Goal: Information Seeking & Learning: Find specific fact

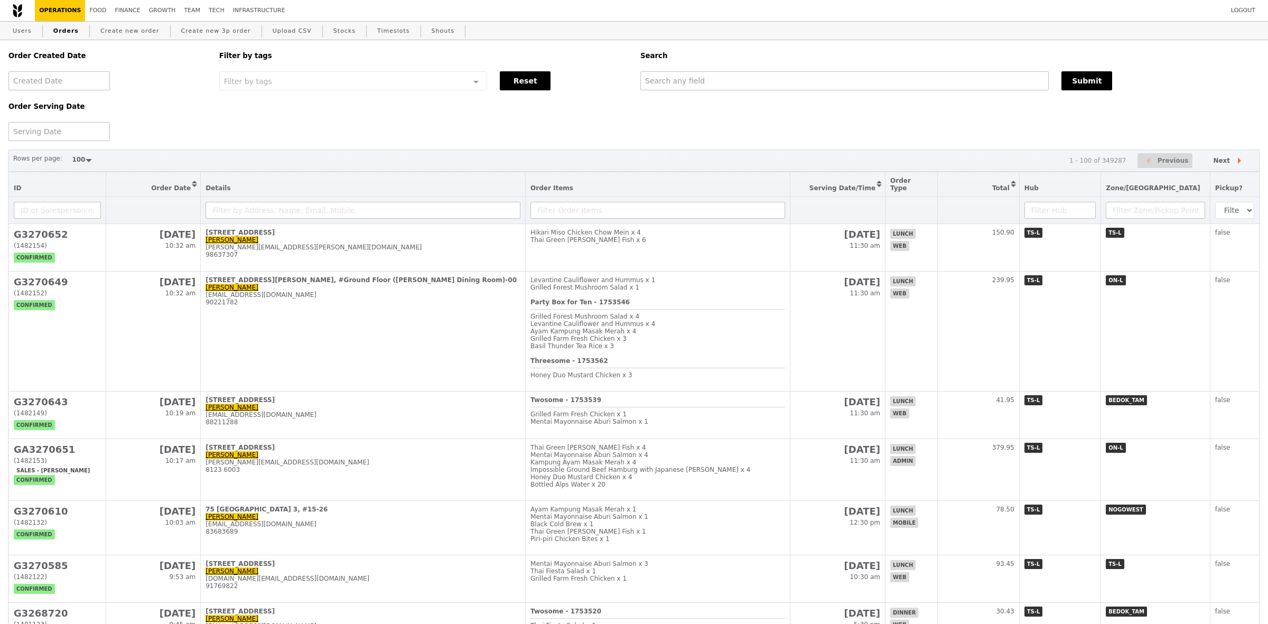
select select "100"
click at [979, 11] on div "Logout Operations Food Finance Growth Team Tech Infrastructure" at bounding box center [633, 10] width 1266 height 21
click at [726, 79] on input "text" at bounding box center [844, 80] width 408 height 19
paste input "9475 5499"
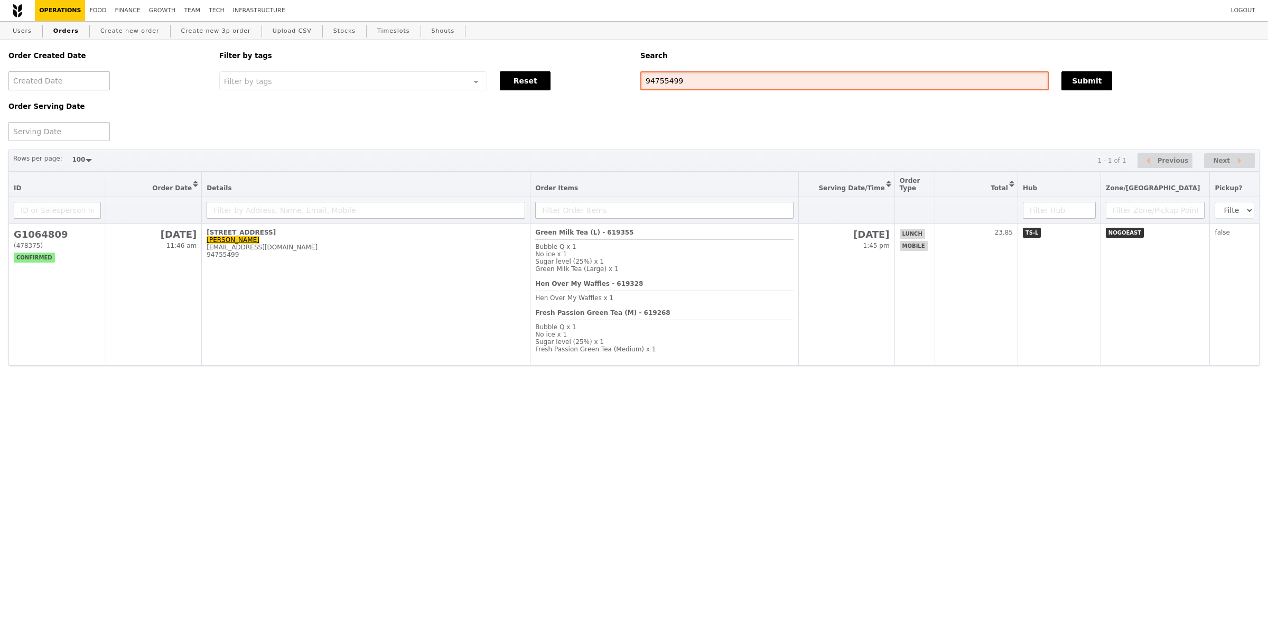
click at [726, 79] on input "94755499" at bounding box center [845, 80] width 409 height 19
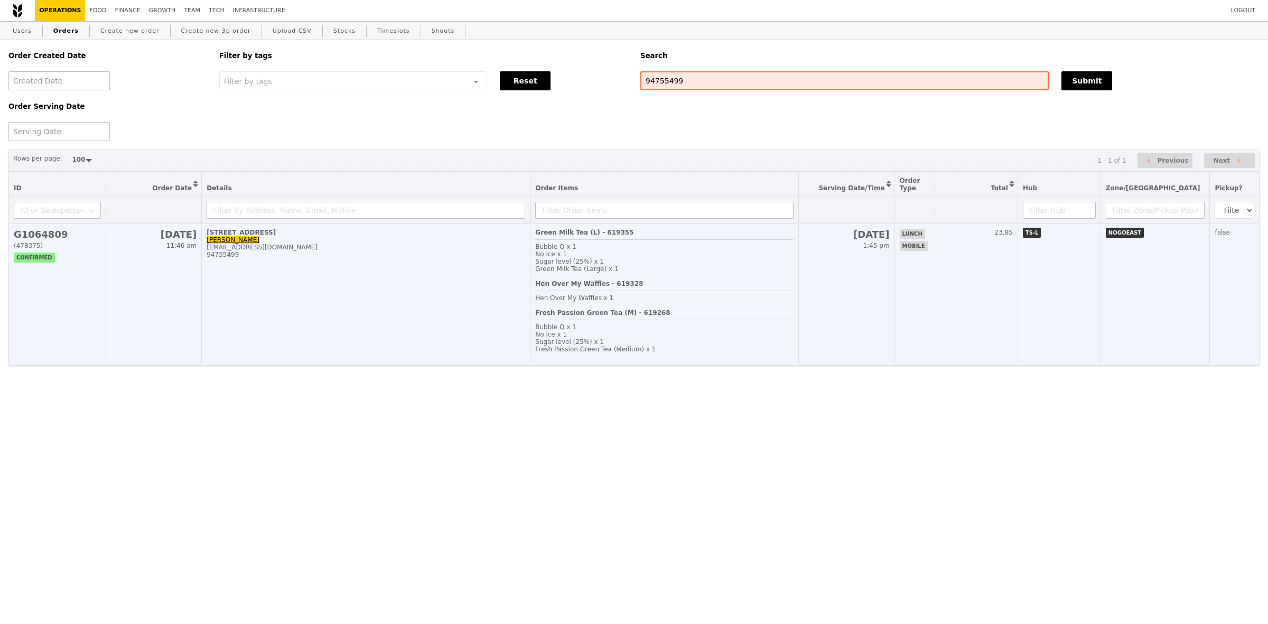
click at [488, 285] on td "[STREET_ADDRESS][EMAIL_ADDRESS][DOMAIN_NAME] 94755499" at bounding box center [366, 295] width 329 height 142
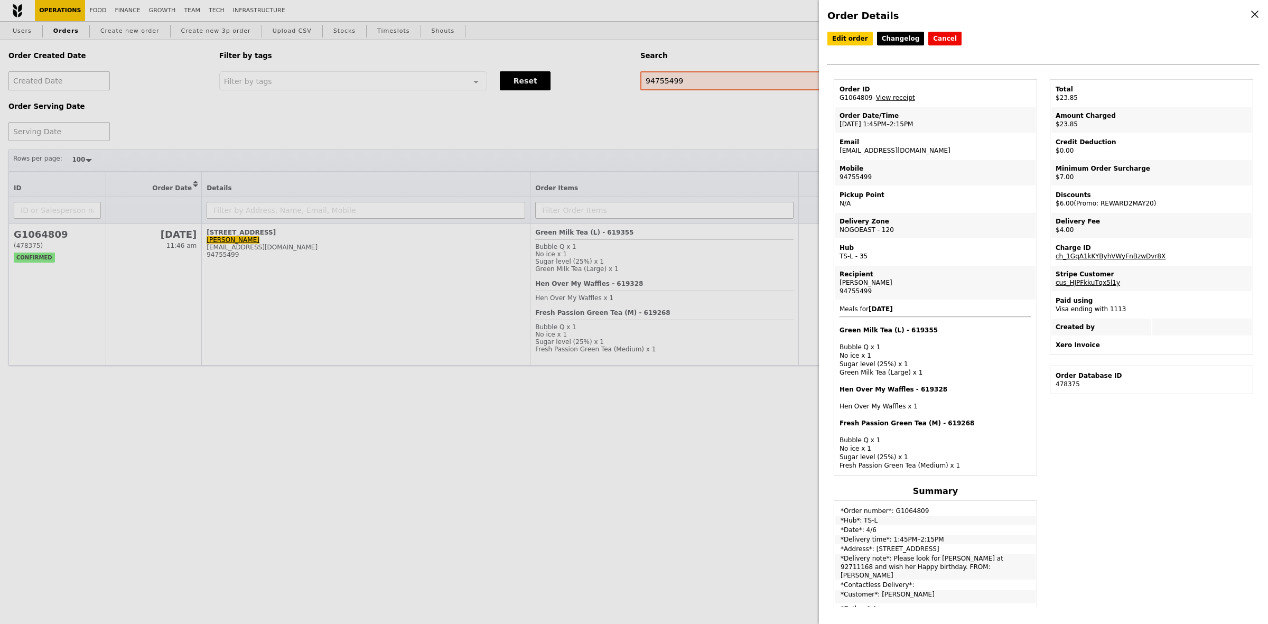
drag, startPoint x: 900, startPoint y: 148, endPoint x: 901, endPoint y: 155, distance: 7.0
click at [901, 155] on td "Email [EMAIL_ADDRESS][DOMAIN_NAME]" at bounding box center [936, 146] width 200 height 25
copy td "[EMAIL_ADDRESS][DOMAIN_NAME]"
click at [655, 426] on div "Order Details Edit order Changelog Cancel Order ID G1064809 – View receipt Orde…" at bounding box center [634, 312] width 1268 height 624
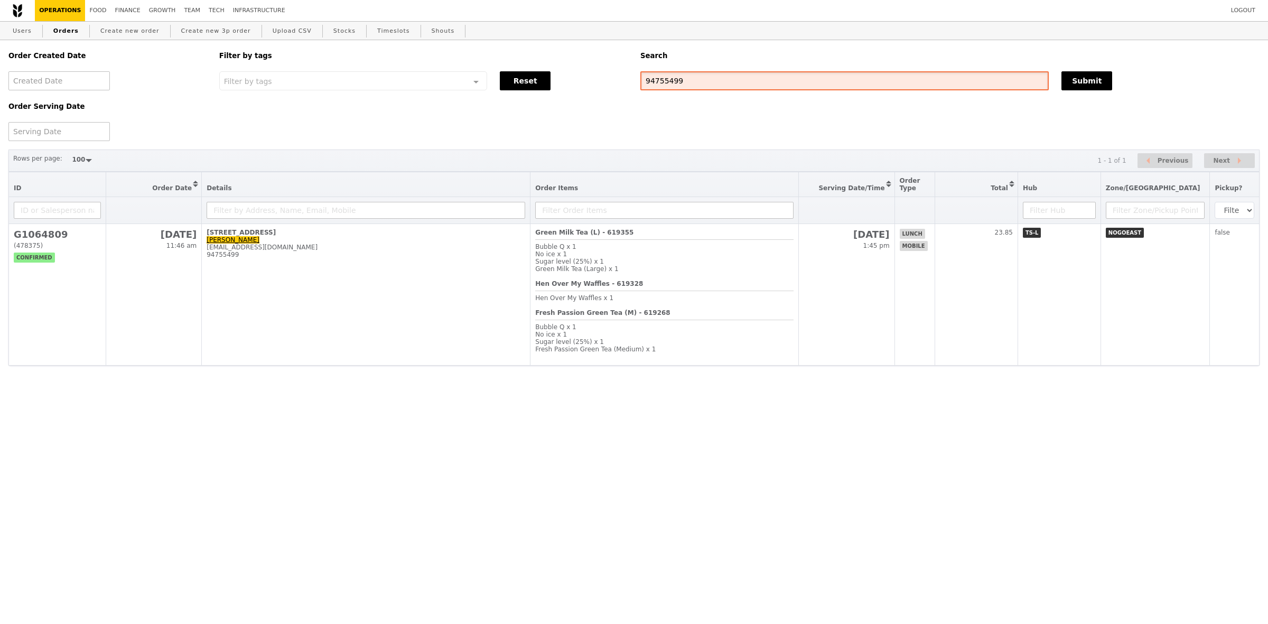
click at [730, 86] on input "94755499" at bounding box center [845, 80] width 409 height 19
paste input "[EMAIL_ADDRESS][DOMAIN_NAME]"
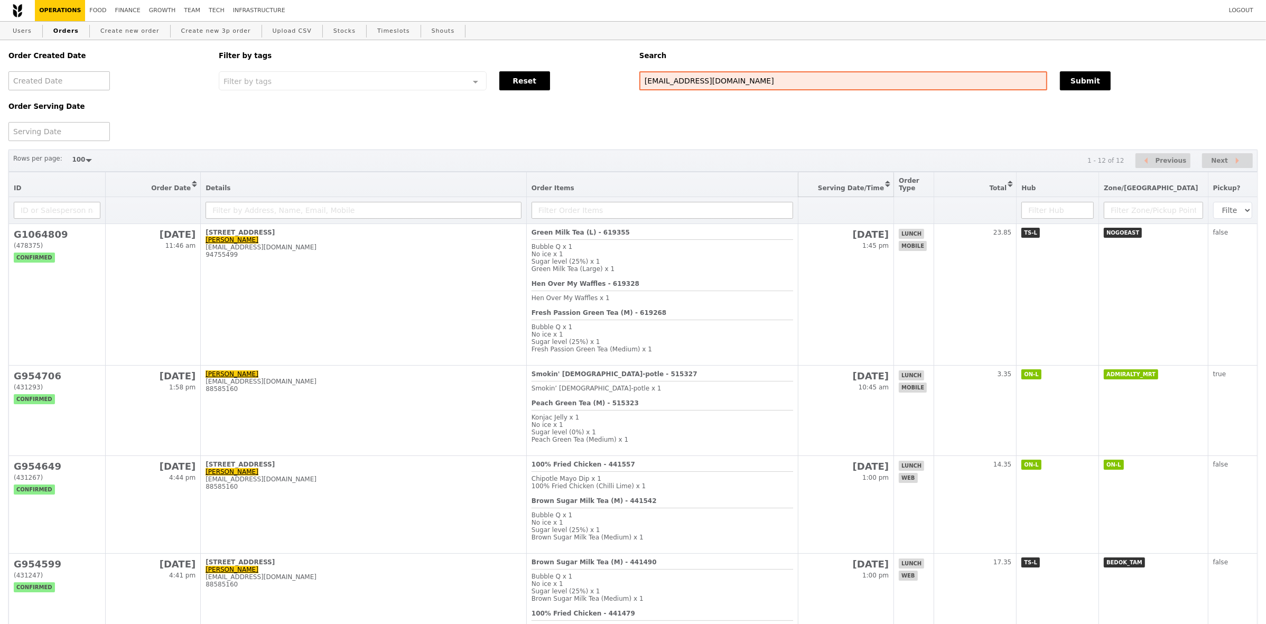
click at [894, 189] on button "Sort table by Serving Date/Time in descending order" at bounding box center [846, 184] width 95 height 24
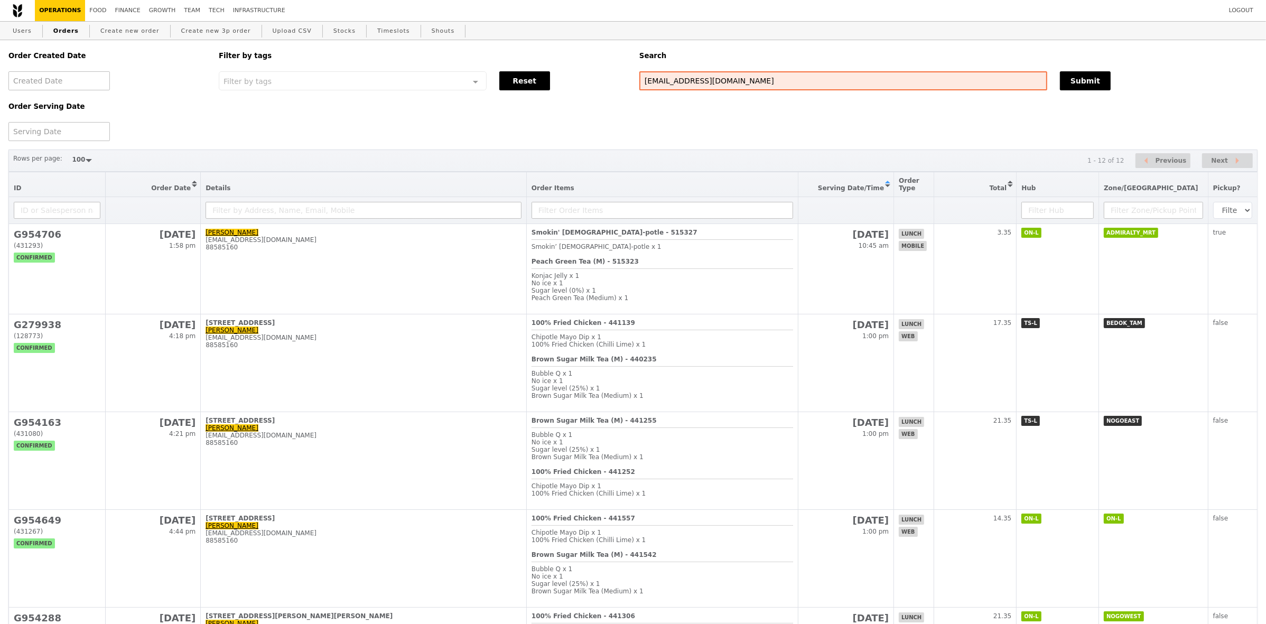
click at [62, 29] on link "Orders" at bounding box center [66, 31] width 34 height 19
click at [64, 29] on link "Orders" at bounding box center [66, 31] width 34 height 19
click at [67, 31] on link "Orders" at bounding box center [66, 31] width 34 height 19
drag, startPoint x: 726, startPoint y: 80, endPoint x: 534, endPoint y: 72, distance: 192.0
click at [548, 72] on div "Order Created Date Order Serving Date Filter by tags Filter by tags Meal_Plan W…" at bounding box center [633, 90] width 1262 height 101
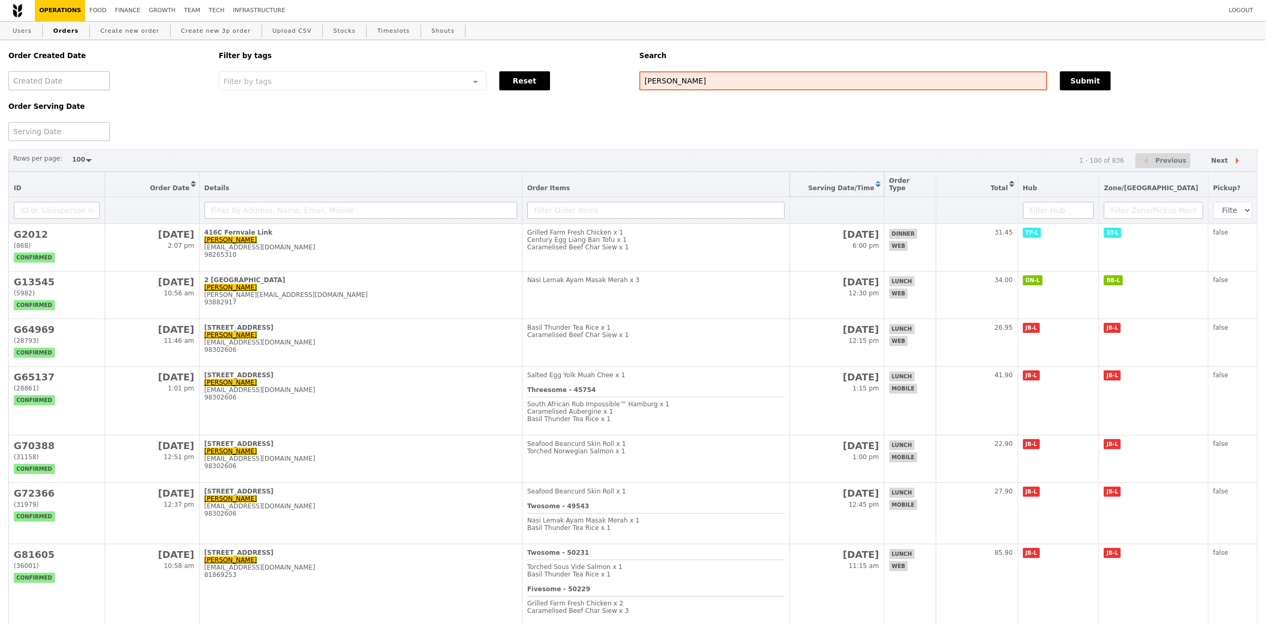
click at [884, 188] on button "Sort table by Serving Date/Time in ascending order" at bounding box center [837, 184] width 94 height 24
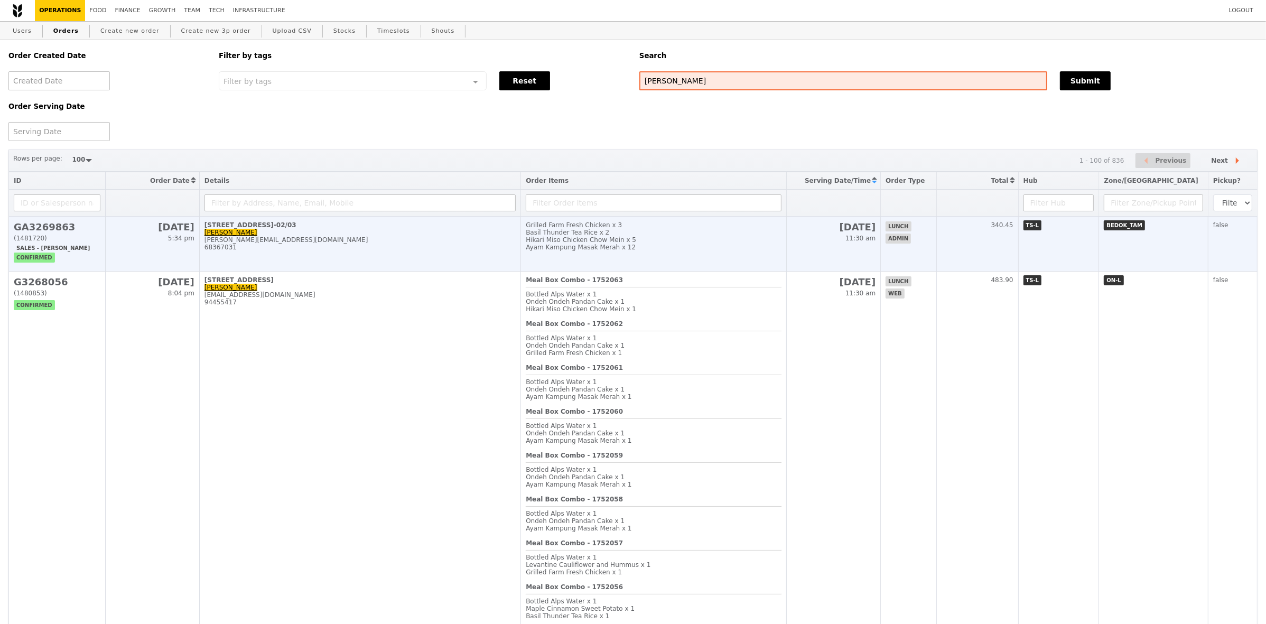
click at [444, 265] on td "[STREET_ADDRESS], #05-02/03 [PERSON_NAME] [PERSON_NAME][EMAIL_ADDRESS][DOMAIN_N…" at bounding box center [359, 244] width 321 height 55
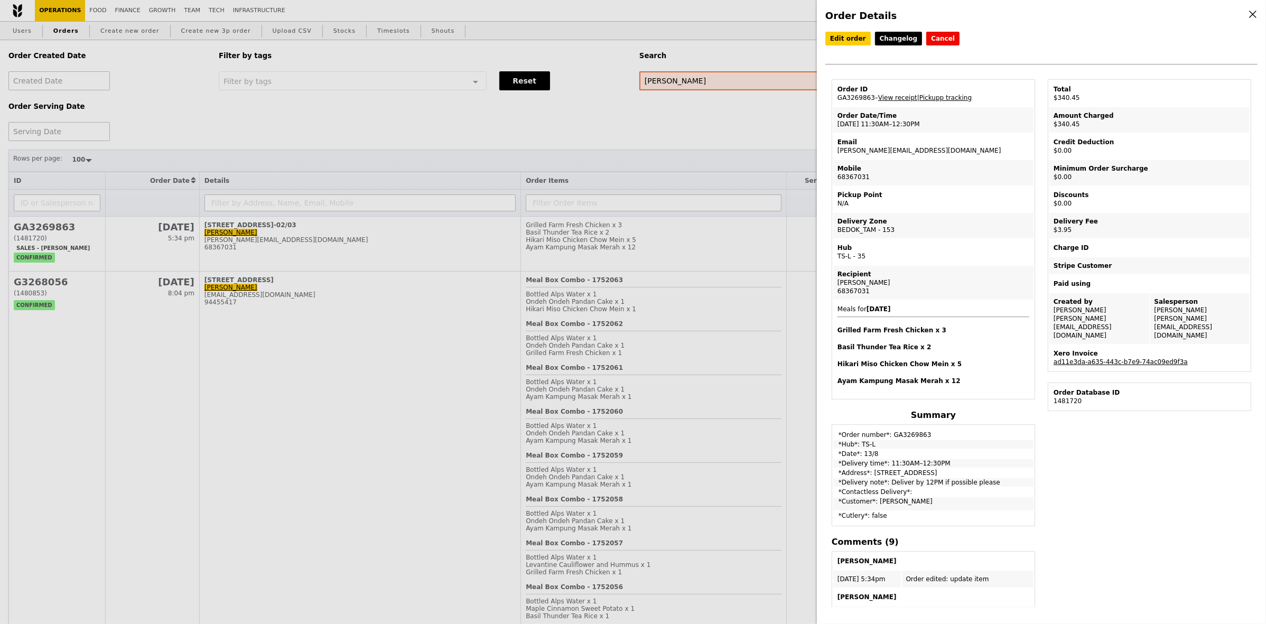
click at [1127, 316] on td "Created by [PERSON_NAME] [PERSON_NAME][EMAIL_ADDRESS][DOMAIN_NAME]" at bounding box center [1100, 318] width 100 height 51
drag, startPoint x: 911, startPoint y: 149, endPoint x: 836, endPoint y: 159, distance: 75.1
click at [836, 159] on td "Email [PERSON_NAME][EMAIL_ADDRESS][DOMAIN_NAME]" at bounding box center [933, 146] width 200 height 25
copy td "[PERSON_NAME][EMAIL_ADDRESS][DOMAIN_NAME]"
click at [439, 141] on div "Order Details Edit order Changelog Cancel Order ID GA3269863 – View receipt | P…" at bounding box center [633, 312] width 1266 height 624
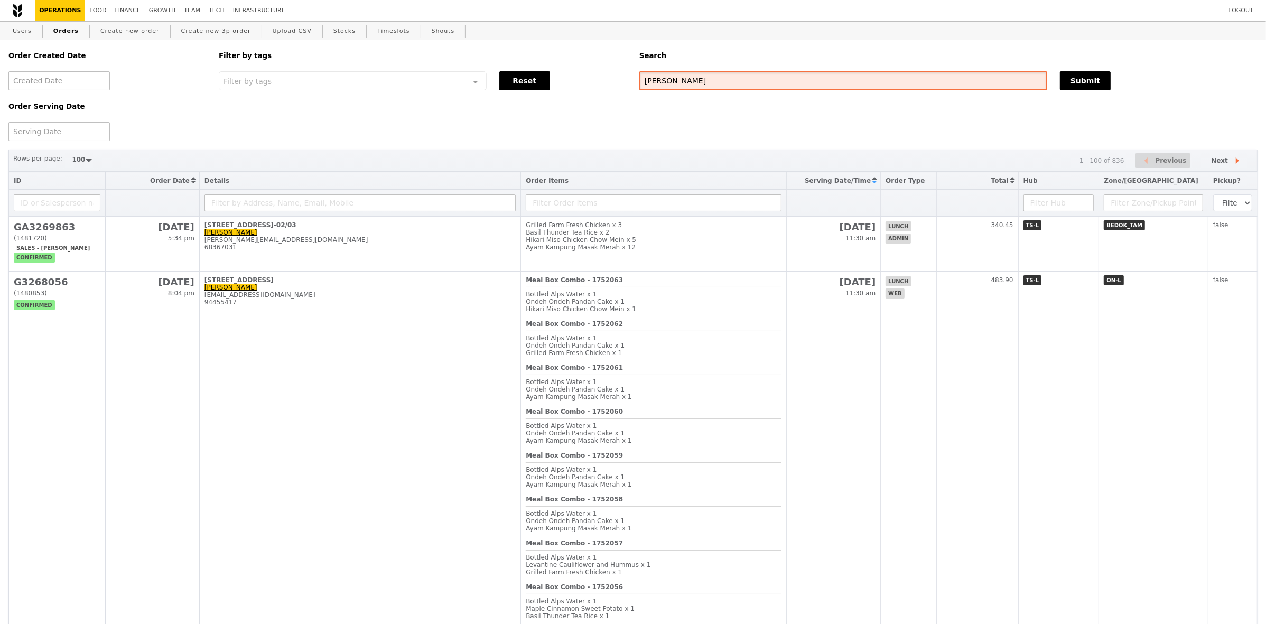
drag, startPoint x: 727, startPoint y: 81, endPoint x: 513, endPoint y: 55, distance: 216.1
click at [555, 69] on div "Order Created Date Order Serving Date Filter by tags Filter by tags Meal_Plan W…" at bounding box center [633, 90] width 1262 height 101
paste input "[PERSON_NAME][EMAIL_ADDRESS][DOMAIN_NAME]"
type input "[PERSON_NAME][EMAIL_ADDRESS][DOMAIN_NAME]"
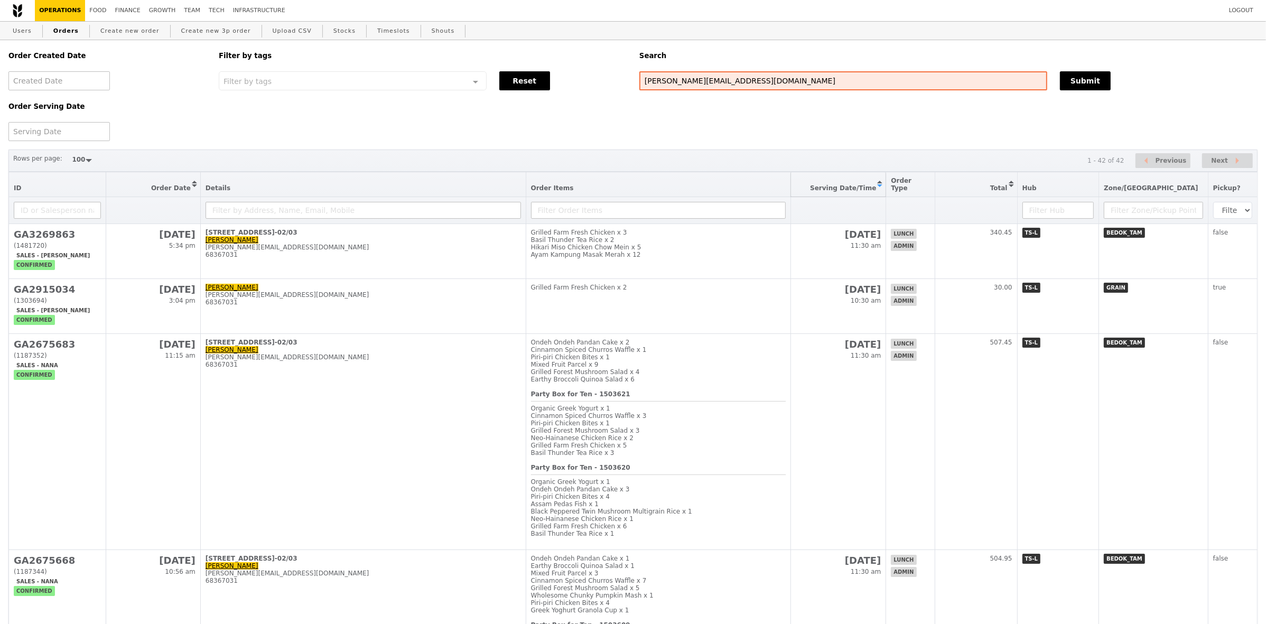
click at [886, 183] on button "Sort table by Serving Date/Time in descending order" at bounding box center [838, 184] width 95 height 24
click at [886, 187] on button "Sort table by Serving Date/Time in descending order" at bounding box center [838, 184] width 95 height 24
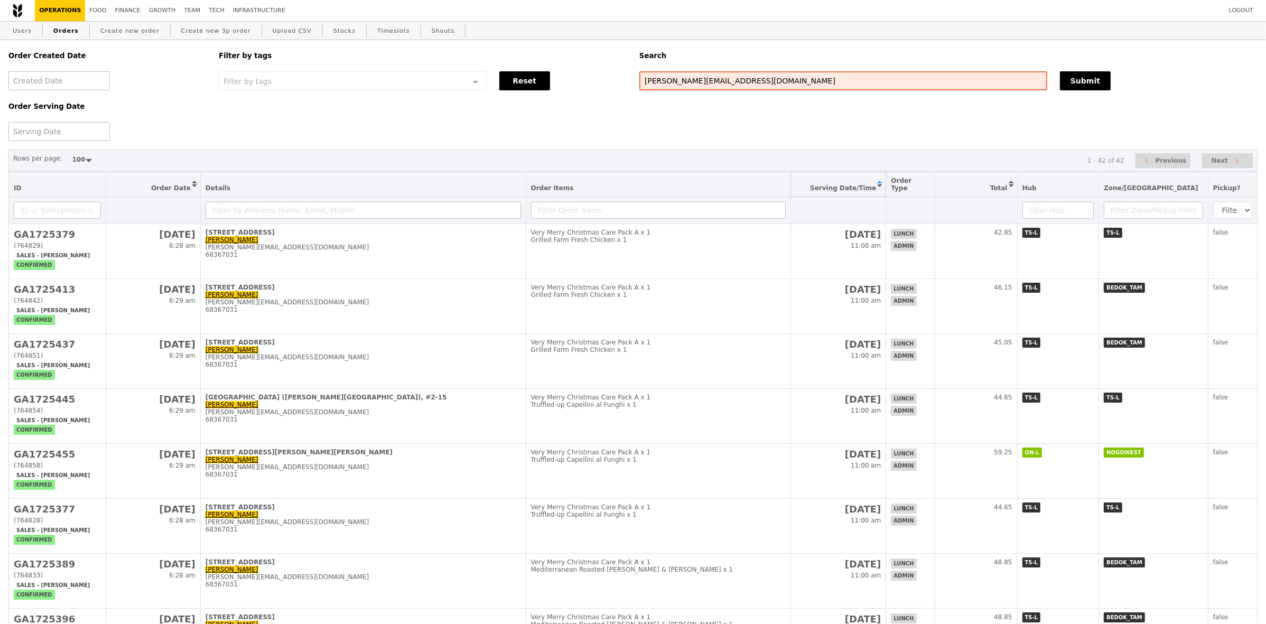
click at [886, 187] on button "Sort table by Serving Date/Time in ascending order" at bounding box center [838, 184] width 95 height 24
